Goal: Entertainment & Leisure: Consume media (video, audio)

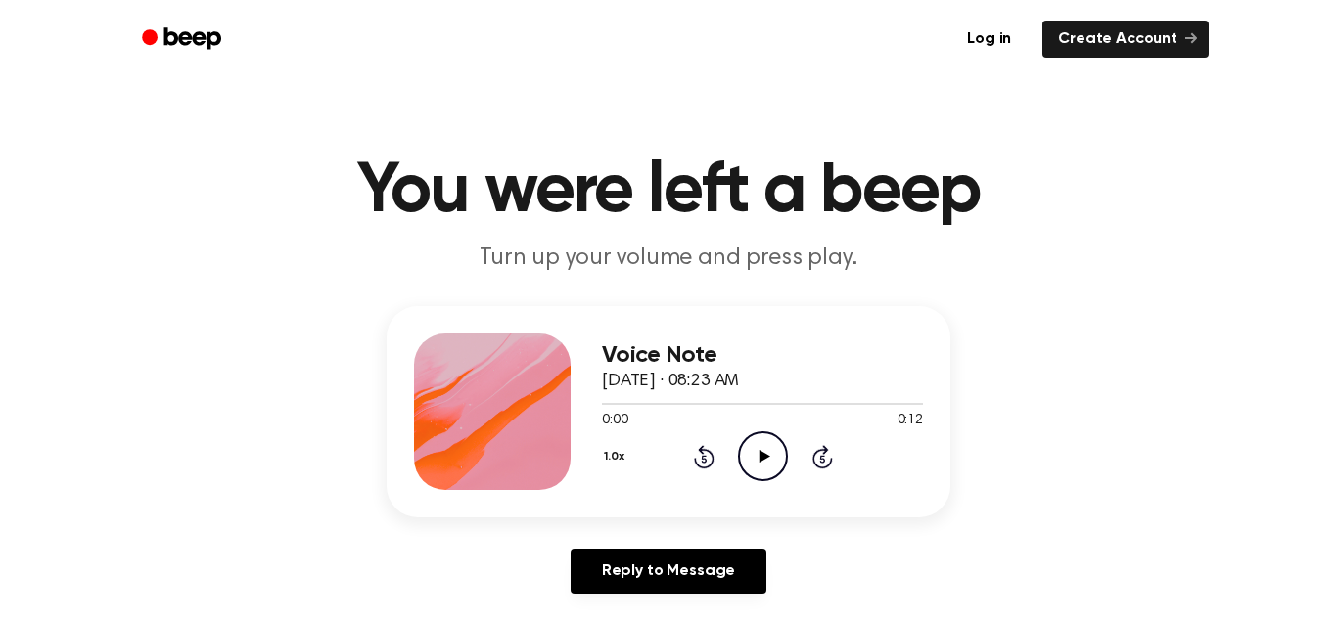
scroll to position [87, 0]
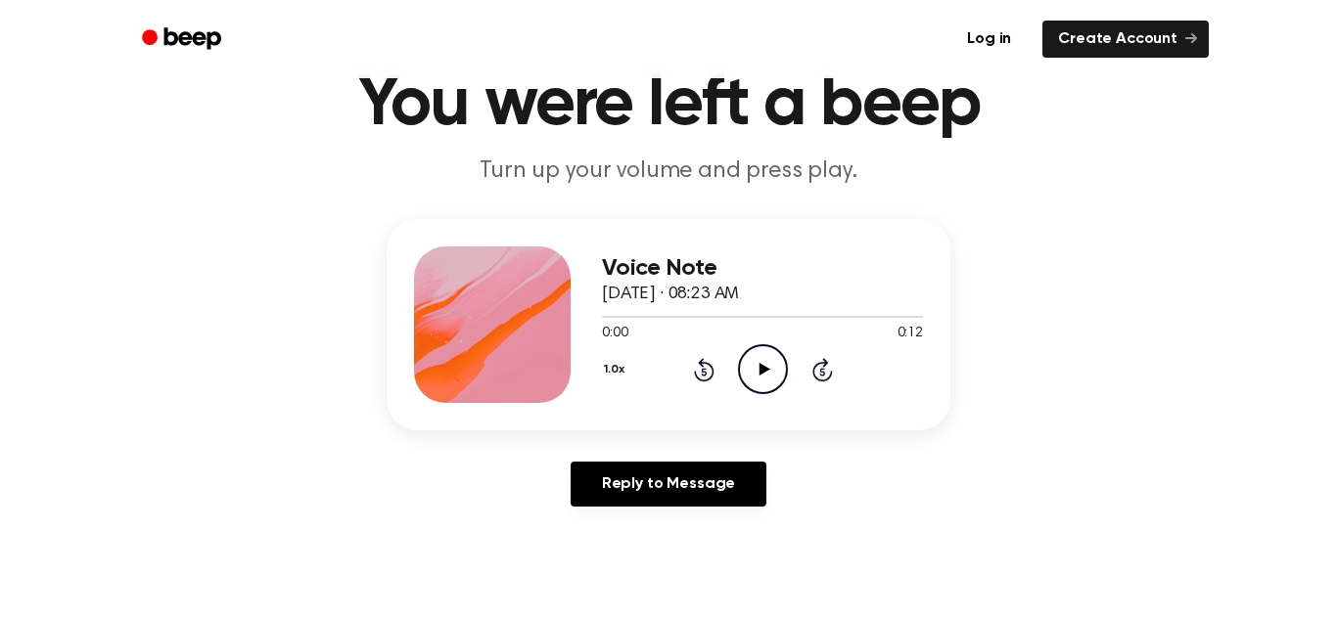
click at [763, 370] on icon at bounding box center [763, 369] width 11 height 13
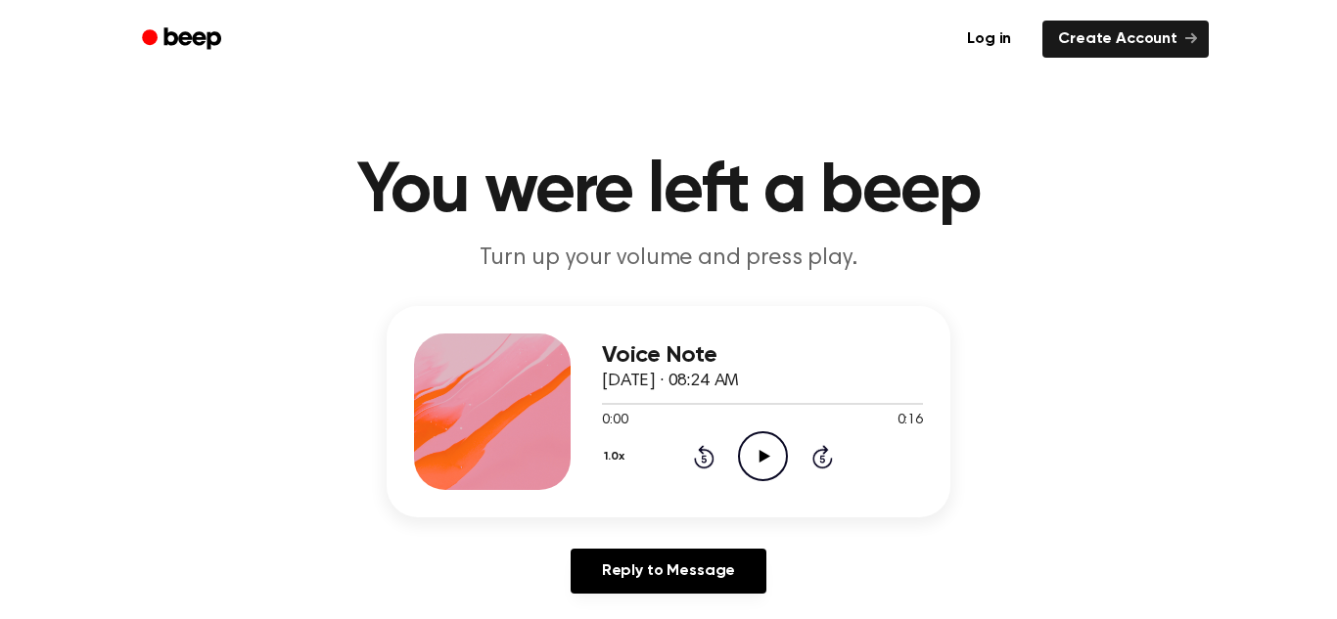
click at [762, 447] on icon "Play Audio" at bounding box center [763, 457] width 50 height 50
click at [761, 466] on icon "Play Audio" at bounding box center [763, 457] width 50 height 50
click at [751, 454] on icon "Play Audio" at bounding box center [763, 457] width 50 height 50
click at [752, 453] on icon "Play Audio" at bounding box center [763, 457] width 50 height 50
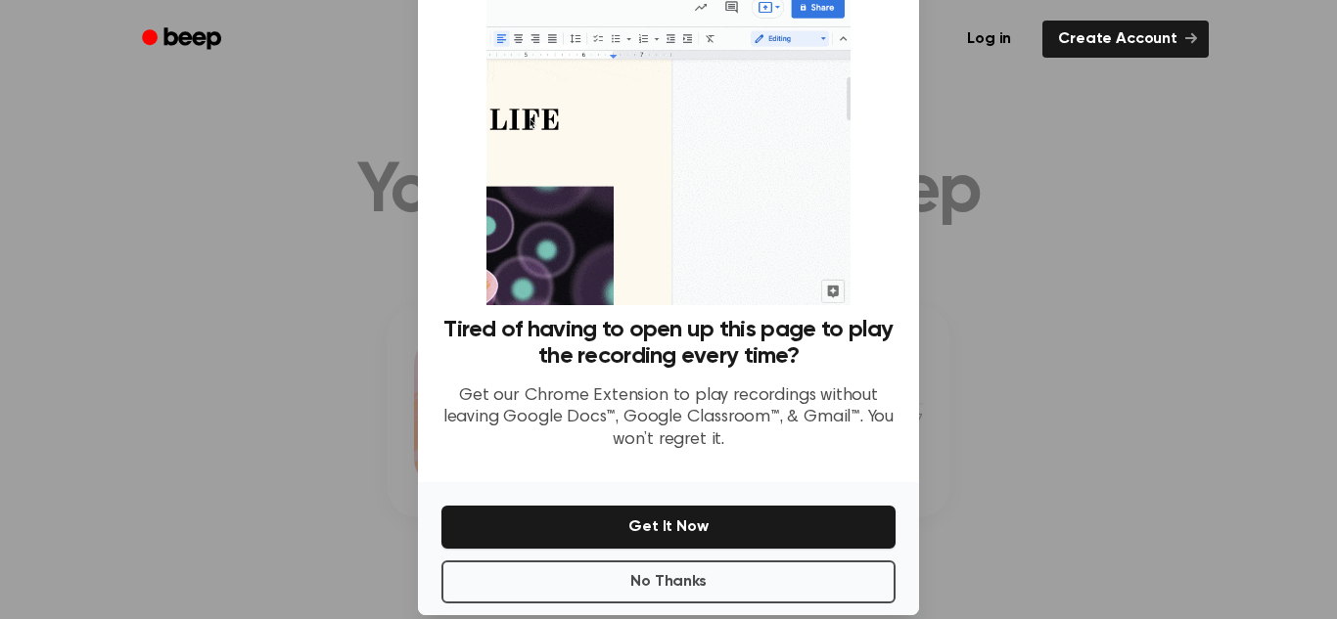
scroll to position [79, 0]
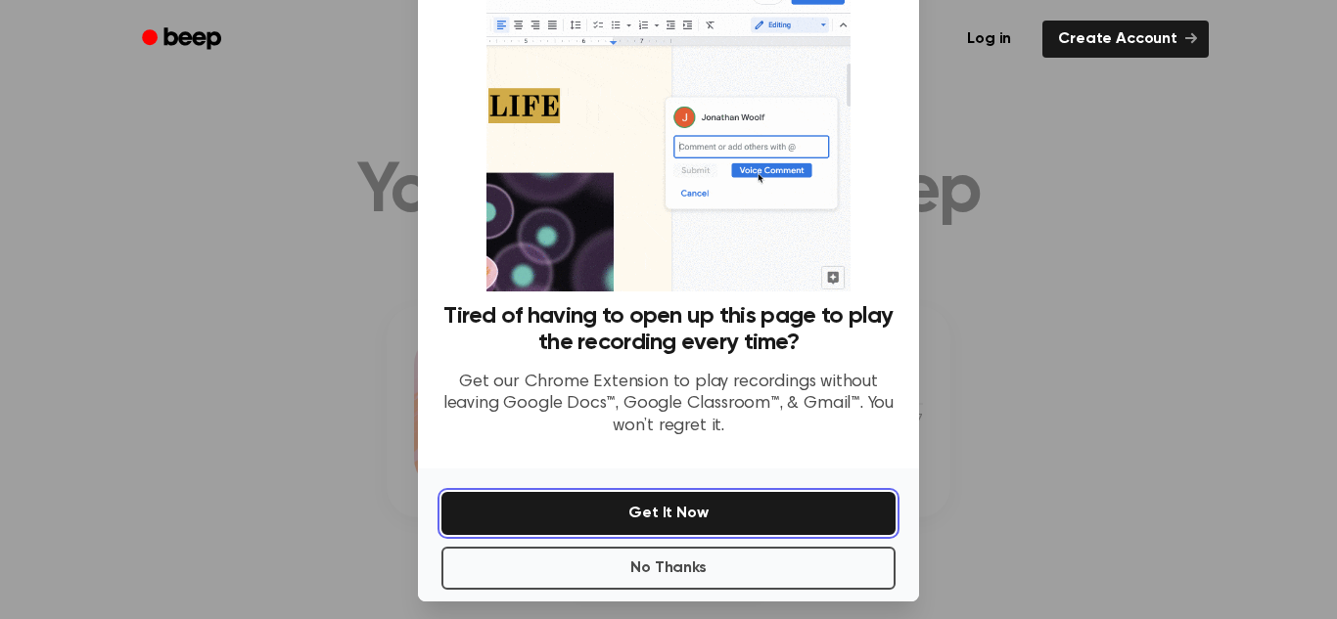
click at [533, 523] on button "Get It Now" at bounding box center [668, 513] width 454 height 43
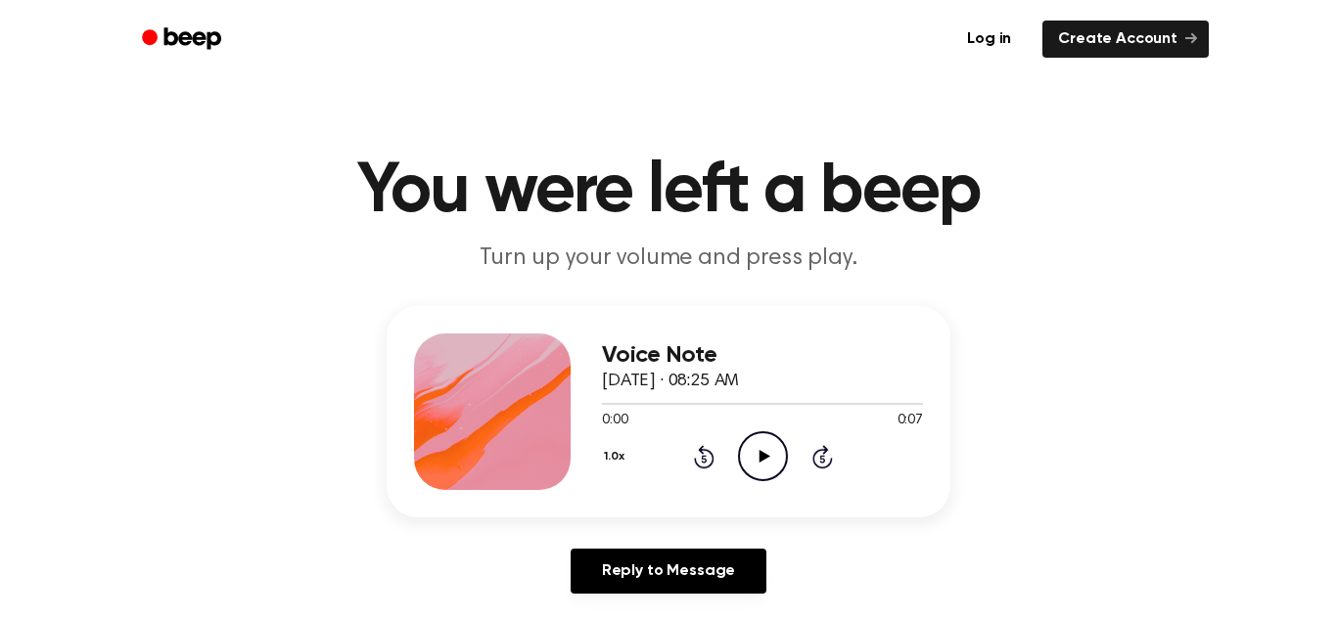
click at [772, 459] on icon "Play Audio" at bounding box center [763, 457] width 50 height 50
click at [759, 456] on icon at bounding box center [763, 456] width 11 height 13
click at [754, 450] on icon "Play Audio" at bounding box center [763, 457] width 50 height 50
click at [770, 465] on icon "Play Audio" at bounding box center [763, 457] width 50 height 50
click at [768, 464] on icon "Play Audio" at bounding box center [763, 457] width 50 height 50
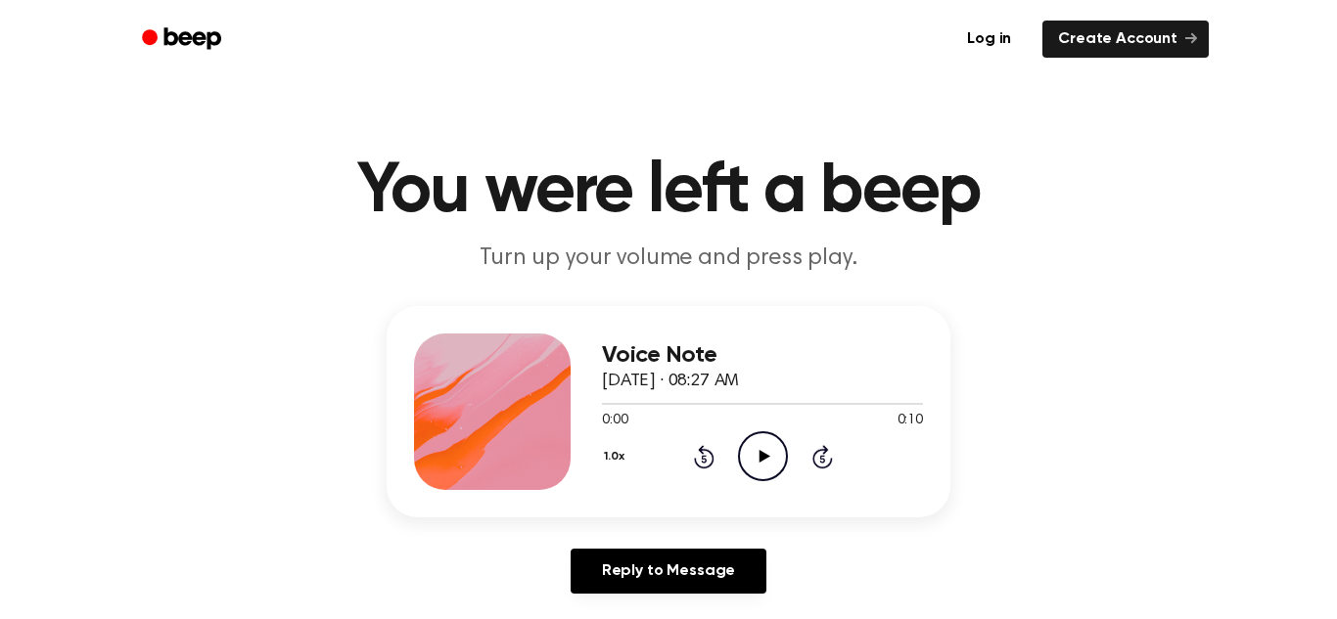
click at [761, 464] on icon "Play Audio" at bounding box center [763, 457] width 50 height 50
click at [751, 465] on icon "Play Audio" at bounding box center [763, 457] width 50 height 50
